Goal: Complete application form

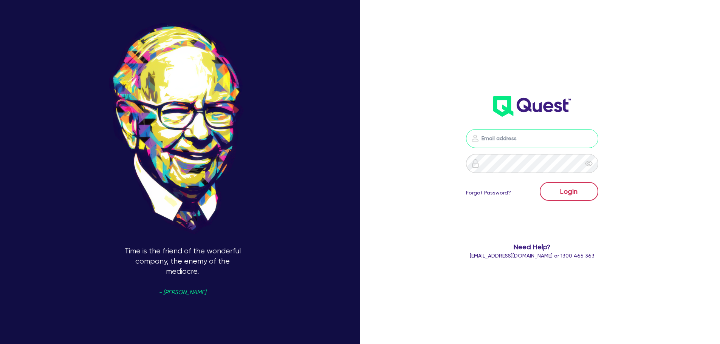
type input "[PERSON_NAME][EMAIL_ADDRESS][PERSON_NAME][DOMAIN_NAME]"
click at [567, 186] on button "Login" at bounding box center [569, 191] width 59 height 19
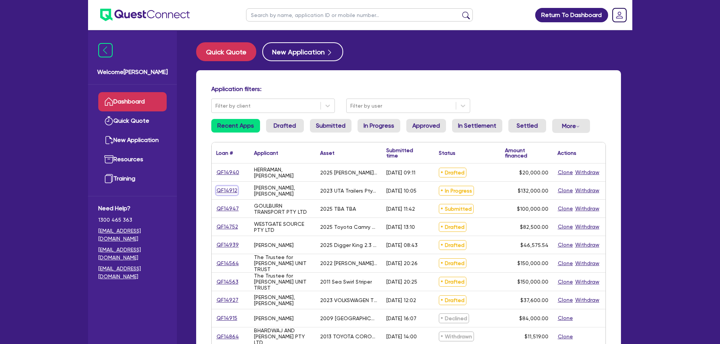
click at [224, 191] on link "QF14912" at bounding box center [227, 190] width 22 height 9
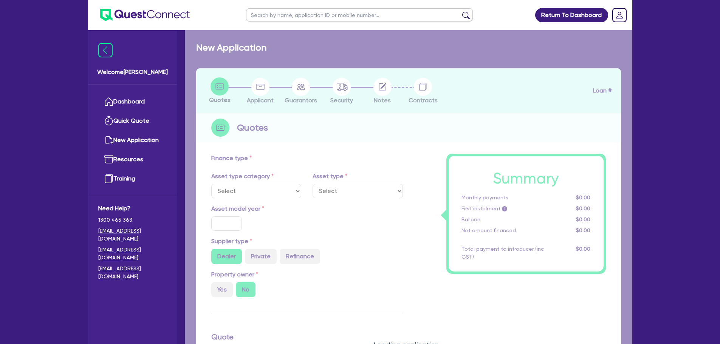
select select "PRIMARY_ASSETS"
type input "2023"
radio input "false"
radio input "true"
type input "132,000"
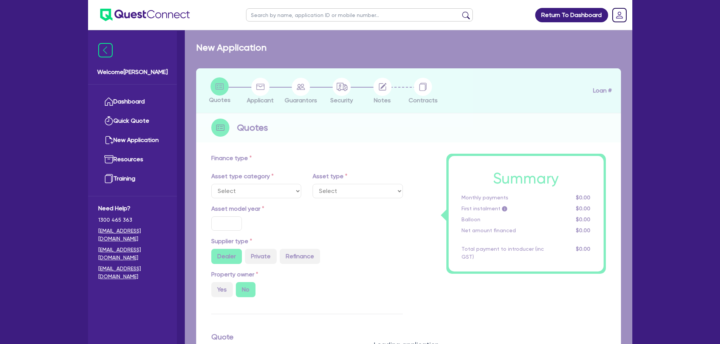
type input "5"
type input "6,600"
type input "17"
type input "300"
select select "HEAVY_TRUCKS"
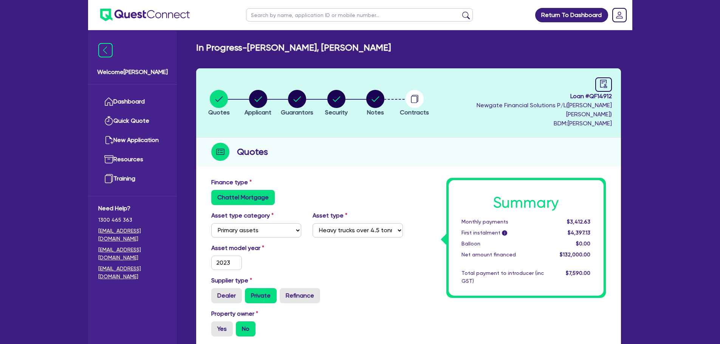
click at [392, 91] on li "Notes" at bounding box center [375, 103] width 39 height 26
click at [384, 90] on circle "button" at bounding box center [375, 99] width 18 height 18
select select "Quest Finance - Own Book"
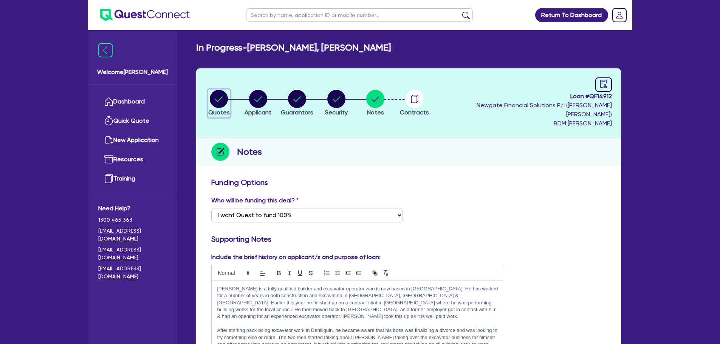
click at [229, 97] on div "button" at bounding box center [219, 99] width 22 height 18
select select "PRIMARY_ASSETS"
select select "HEAVY_TRUCKS"
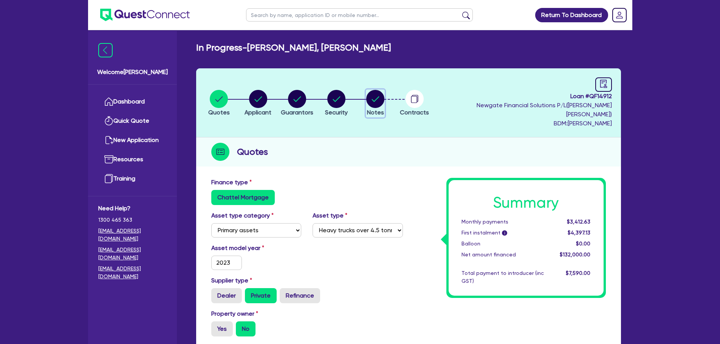
click at [382, 93] on circle "button" at bounding box center [375, 99] width 18 height 18
select select "Quest Finance - Own Book"
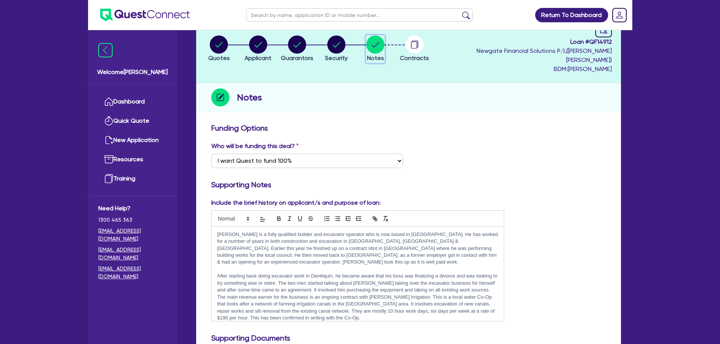
scroll to position [113, 0]
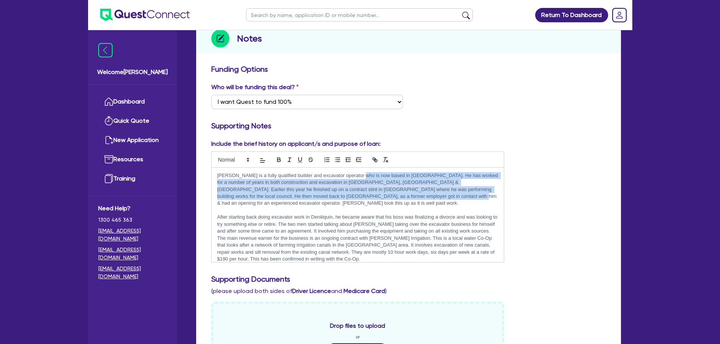
drag, startPoint x: 359, startPoint y: 162, endPoint x: 422, endPoint y: 187, distance: 67.5
click at [422, 187] on div "[PERSON_NAME] is a fully qualified builder and excavator operator who is now ba…" at bounding box center [358, 215] width 292 height 94
click at [405, 187] on p "[PERSON_NAME] is a fully qualified builder and excavator operator who is now ba…" at bounding box center [357, 189] width 281 height 35
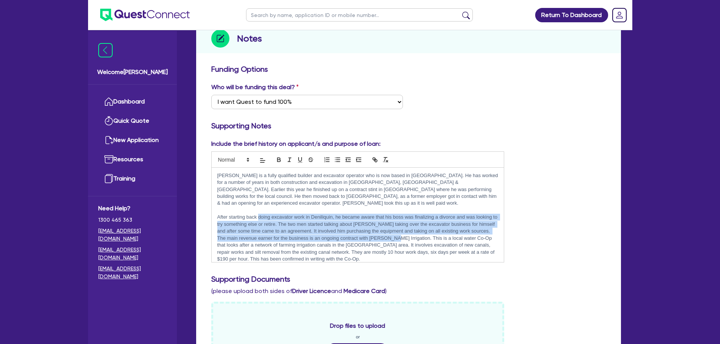
drag, startPoint x: 258, startPoint y: 199, endPoint x: 397, endPoint y: 225, distance: 142.1
click at [397, 225] on p "After starting back doing excavator work in Deniliquin, he became aware that hi…" at bounding box center [357, 238] width 281 height 49
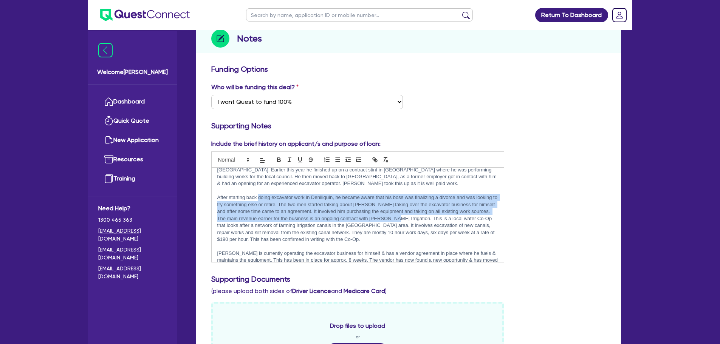
scroll to position [38, 0]
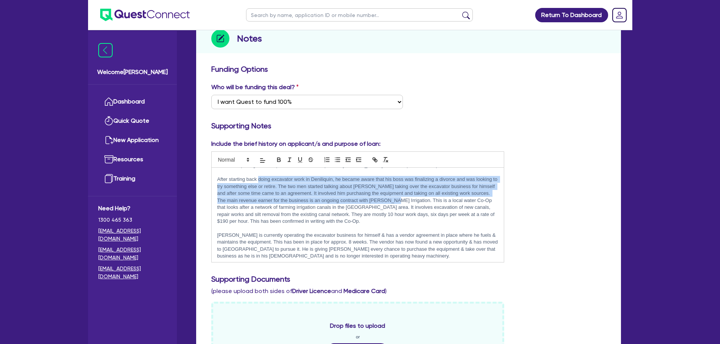
click at [437, 176] on p "After starting back doing excavator work in Deniliquin, he became aware that hi…" at bounding box center [357, 200] width 281 height 49
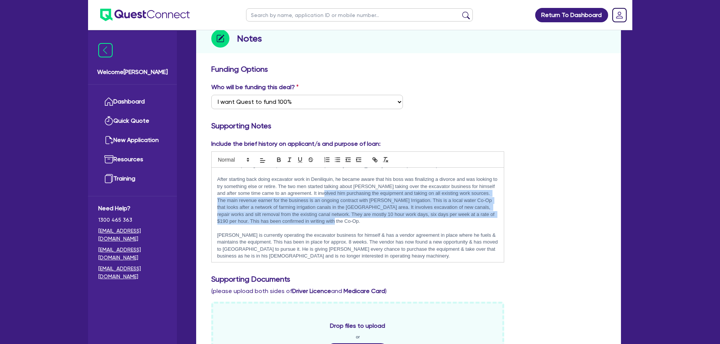
drag, startPoint x: 336, startPoint y: 177, endPoint x: 395, endPoint y: 202, distance: 64.5
click at [395, 202] on p "After starting back doing excavator work in Deniliquin, he became aware that hi…" at bounding box center [357, 200] width 281 height 49
click at [398, 185] on p "After starting back doing excavator work in Deniliquin, he became aware that hi…" at bounding box center [357, 200] width 281 height 49
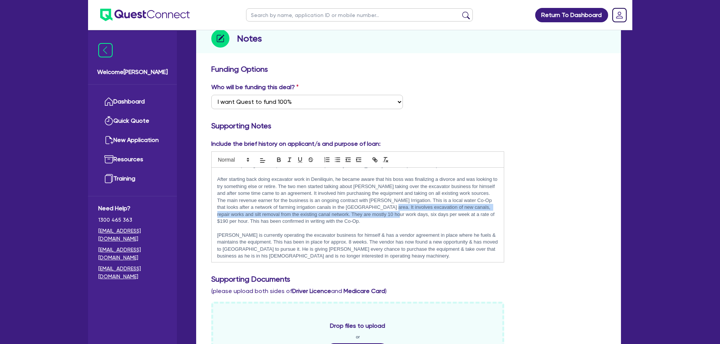
drag, startPoint x: 390, startPoint y: 189, endPoint x: 400, endPoint y: 201, distance: 16.1
click at [400, 201] on p "After starting back doing excavator work in Deniliquin, he became aware that hi…" at bounding box center [357, 200] width 281 height 49
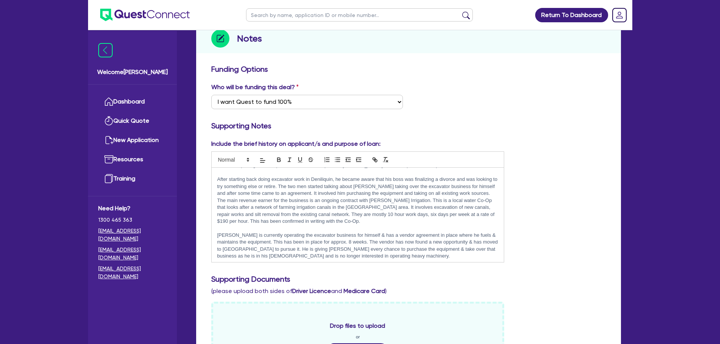
click at [398, 208] on p "After starting back doing excavator work in Deniliquin, he became aware that hi…" at bounding box center [357, 200] width 281 height 49
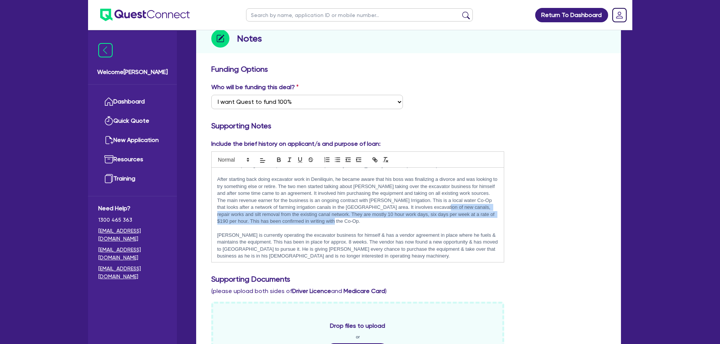
drag, startPoint x: 444, startPoint y: 195, endPoint x: 442, endPoint y: 204, distance: 9.6
click at [442, 204] on p "After starting back doing excavator work in Deniliquin, he became aware that hi…" at bounding box center [357, 200] width 281 height 49
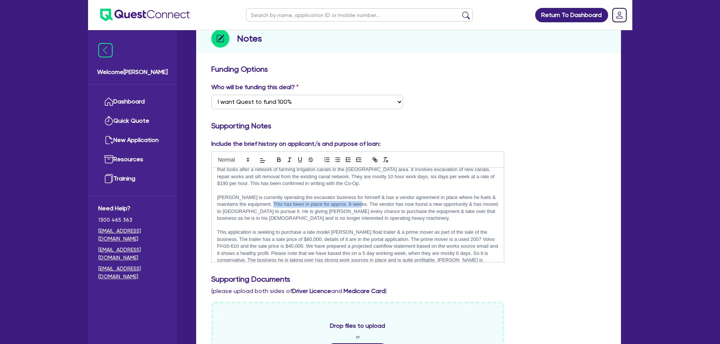
drag, startPoint x: 271, startPoint y: 186, endPoint x: 380, endPoint y: 184, distance: 108.8
click at [374, 194] on p "[PERSON_NAME] is currently operating the excavator business for himself & has a…" at bounding box center [357, 208] width 281 height 28
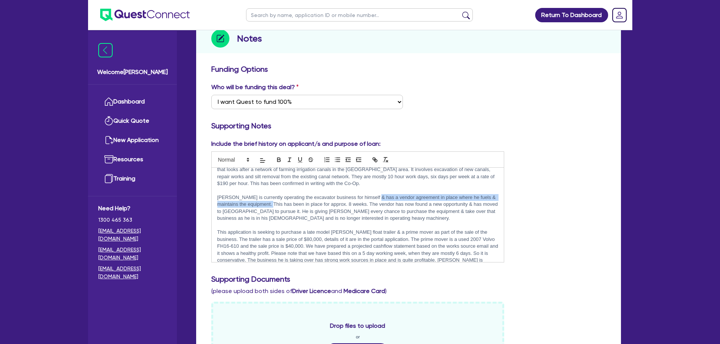
click at [419, 194] on p "[PERSON_NAME] is currently operating the excavator business for himself & has a…" at bounding box center [357, 208] width 281 height 28
drag, startPoint x: 285, startPoint y: 197, endPoint x: 292, endPoint y: 201, distance: 8.6
click at [292, 200] on p "[PERSON_NAME] is currently operating the excavator business for himself & has a…" at bounding box center [357, 208] width 281 height 28
click at [279, 229] on p "This application is seeking to purchase a late model [PERSON_NAME] float traile…" at bounding box center [357, 253] width 281 height 49
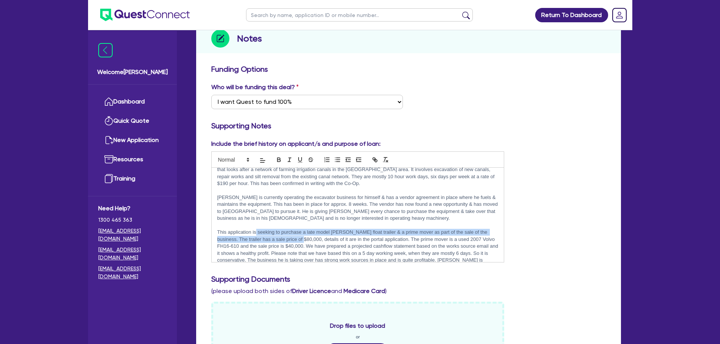
drag, startPoint x: 255, startPoint y: 216, endPoint x: 321, endPoint y: 223, distance: 66.1
click at [299, 229] on p "This application is seeking to purchase a late model [PERSON_NAME] float traile…" at bounding box center [357, 253] width 281 height 49
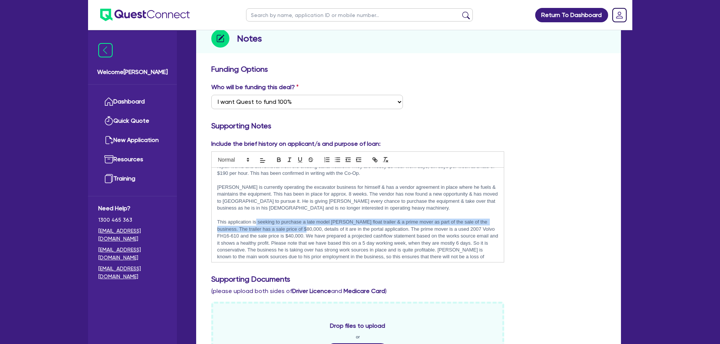
scroll to position [89, 0]
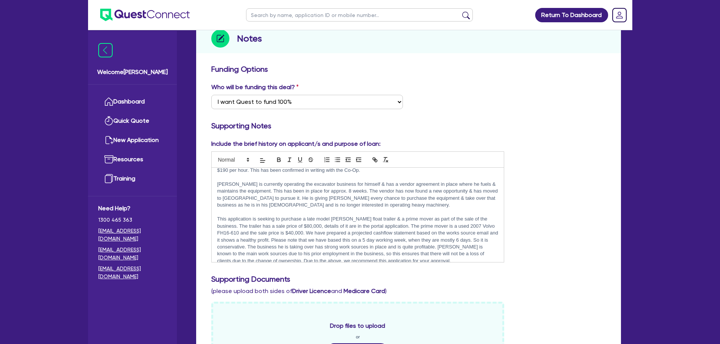
click at [261, 216] on p "This application is seeking to purchase a late model [PERSON_NAME] float traile…" at bounding box center [357, 240] width 281 height 49
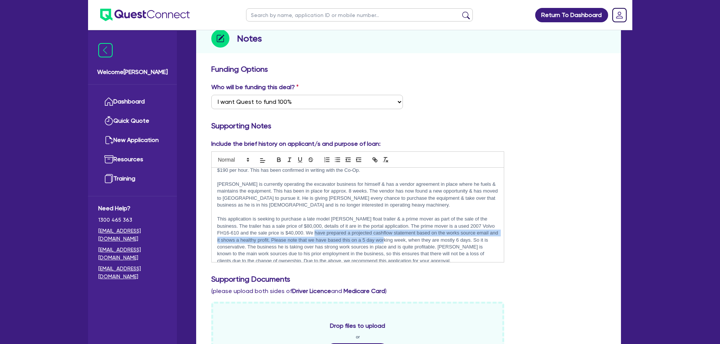
drag, startPoint x: 315, startPoint y: 216, endPoint x: 394, endPoint y: 221, distance: 78.8
click at [394, 221] on p "This application is seeking to purchase a late model [PERSON_NAME] float traile…" at bounding box center [357, 240] width 281 height 49
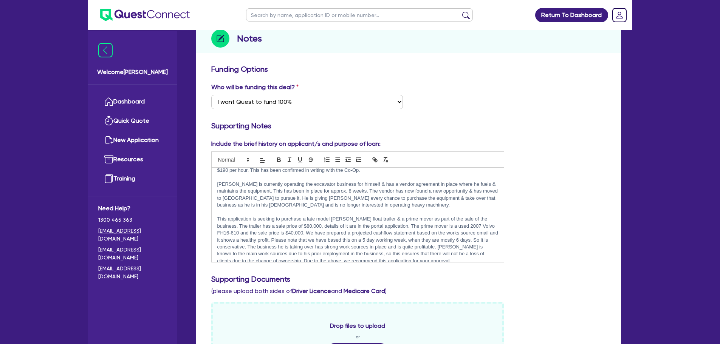
click at [433, 224] on p "This application is seeking to purchase a late model [PERSON_NAME] float traile…" at bounding box center [357, 240] width 281 height 49
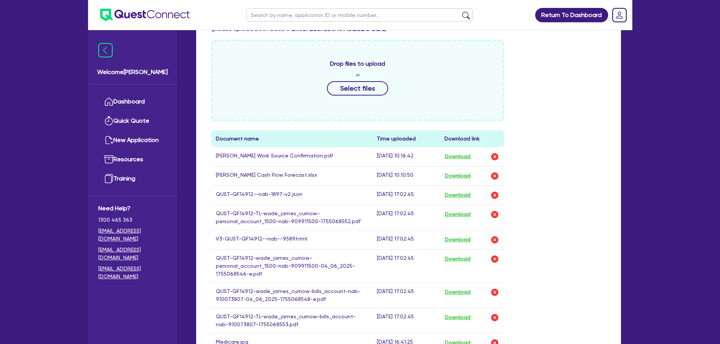
scroll to position [378, 0]
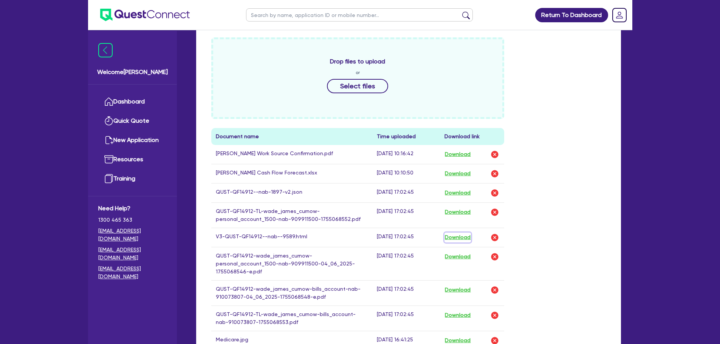
click at [463, 233] on button "Download" at bounding box center [457, 238] width 26 height 10
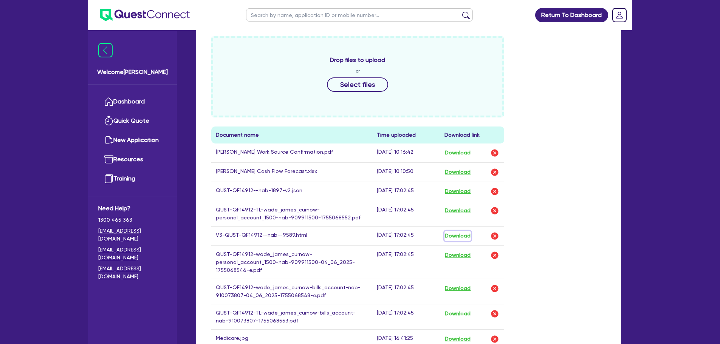
scroll to position [416, 0]
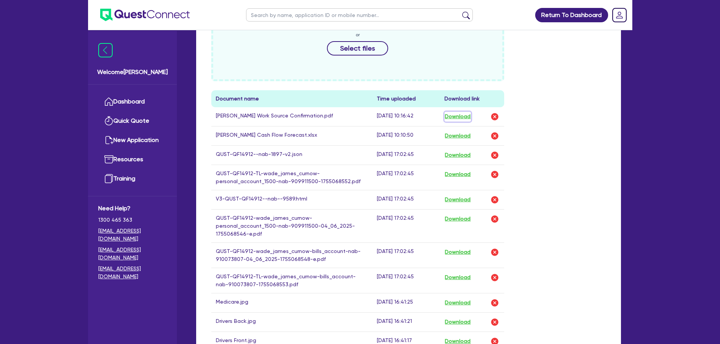
click at [465, 112] on button "Download" at bounding box center [457, 117] width 26 height 10
click at [459, 131] on button "Download" at bounding box center [457, 136] width 26 height 10
click at [471, 214] on button "Download" at bounding box center [457, 219] width 26 height 10
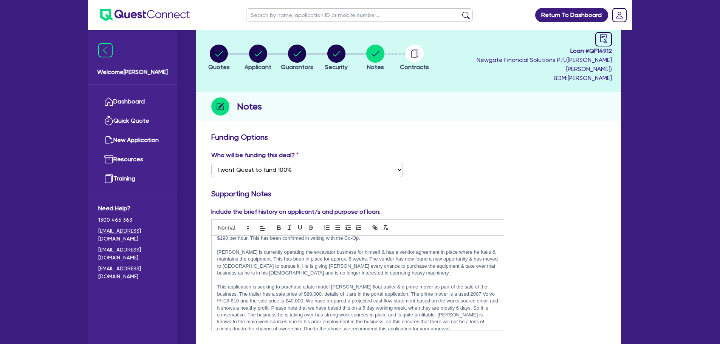
scroll to position [0, 0]
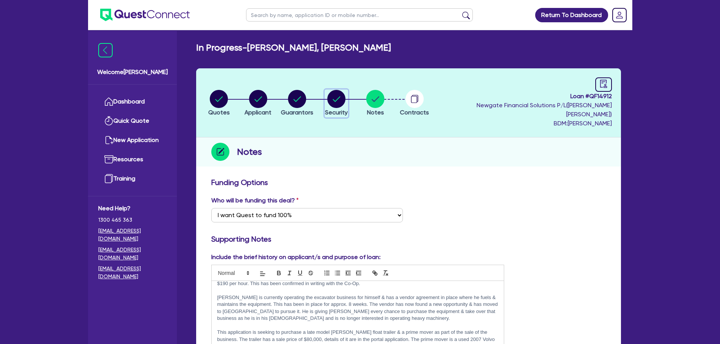
click at [345, 93] on circle "button" at bounding box center [336, 99] width 18 height 18
select select "PRIMARY_ASSETS"
select select "HEAVY_TRUCKS"
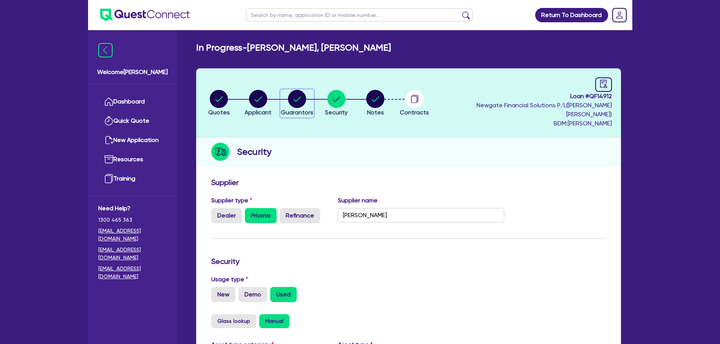
click at [301, 97] on circle "button" at bounding box center [297, 99] width 18 height 18
select select "MR"
select select "VIC"
select select "DE_FACTO"
select select "CASH"
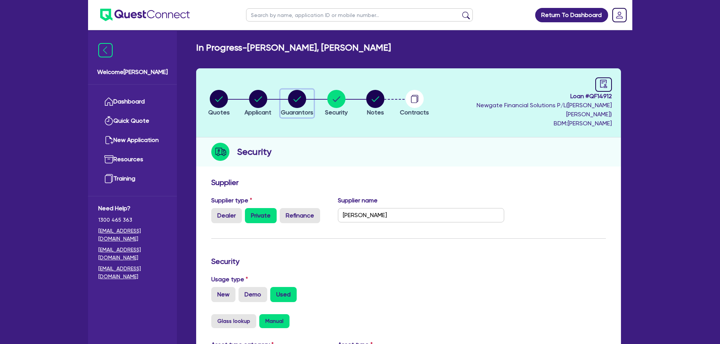
select select "VEHICLE"
select select "TRAILER"
select select "OTHER"
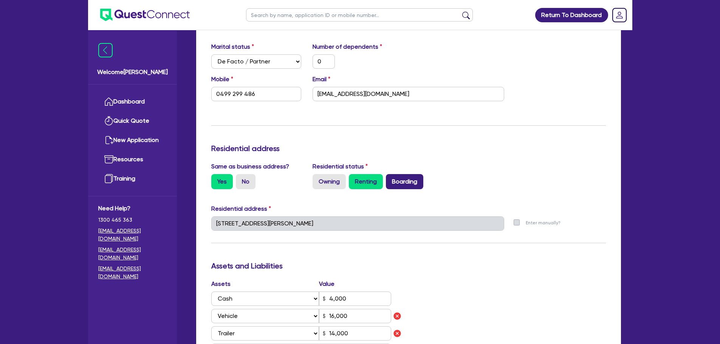
scroll to position [227, 0]
